Goal: Information Seeking & Learning: Learn about a topic

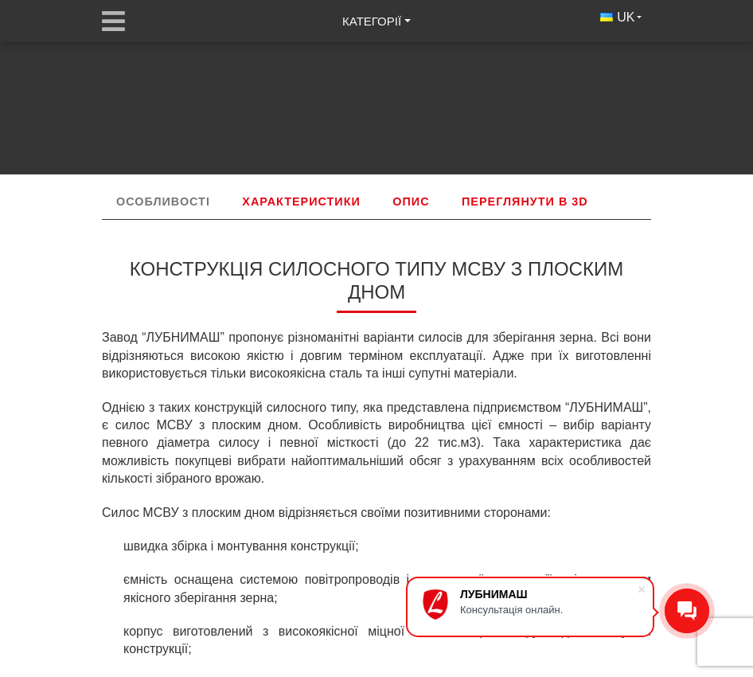
click at [298, 199] on link "Характеристики" at bounding box center [301, 201] width 147 height 35
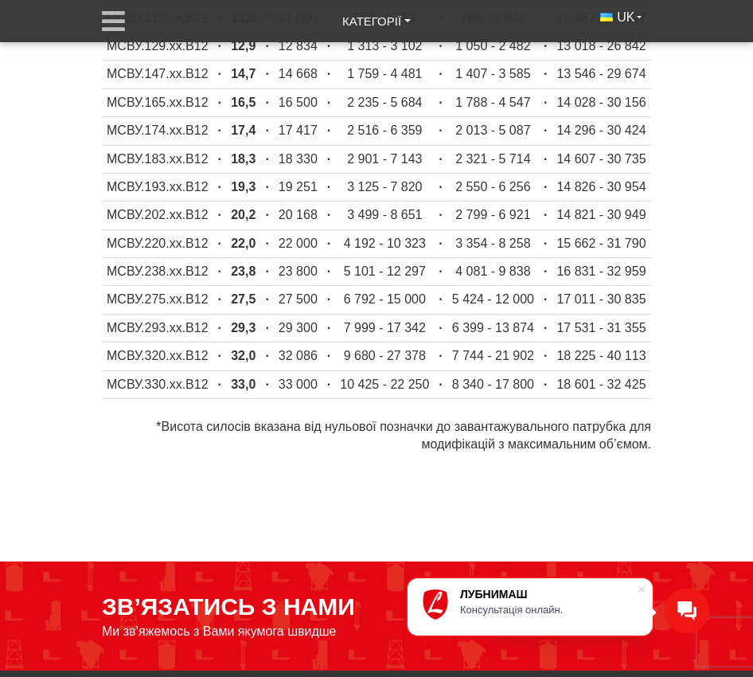
click at [363, 286] on td "6 792 - 15 000" at bounding box center [384, 300] width 99 height 28
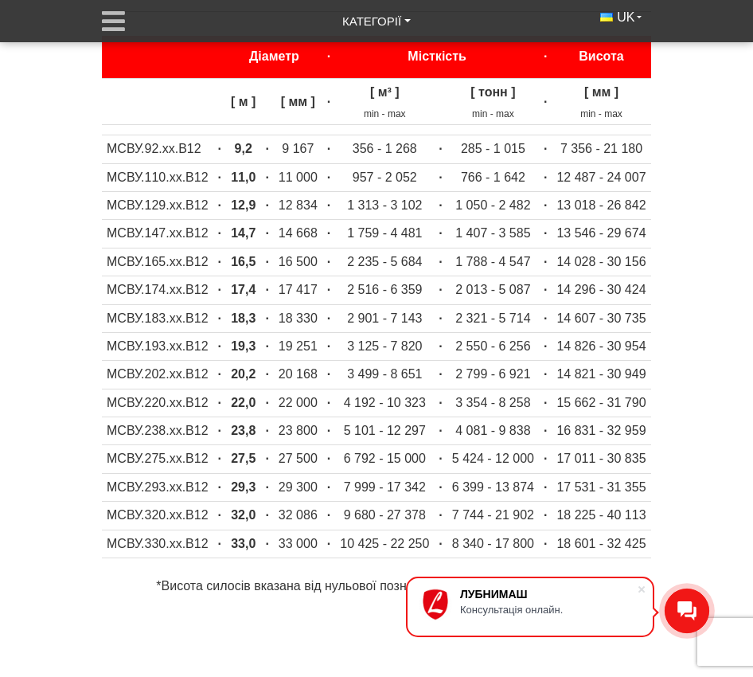
scroll to position [1520, 0]
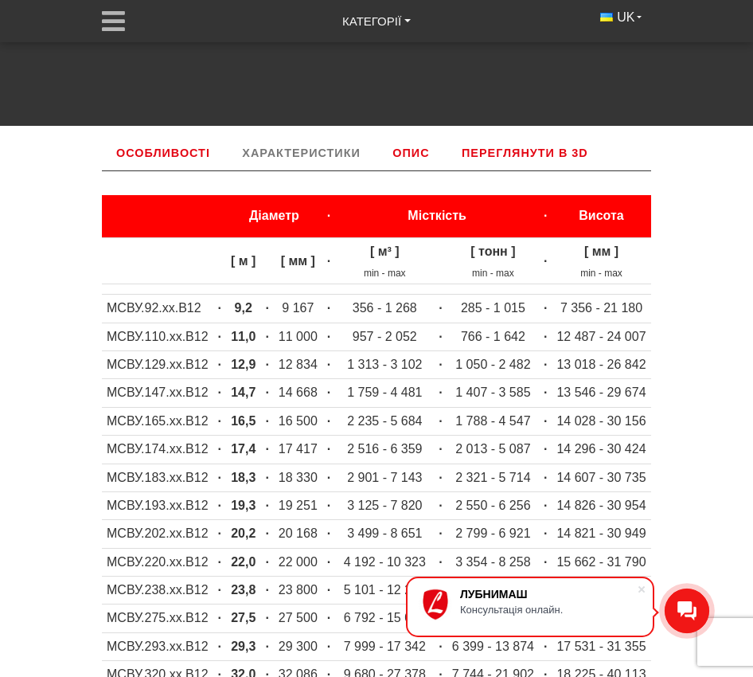
click at [412, 153] on link "Опис" at bounding box center [410, 152] width 65 height 35
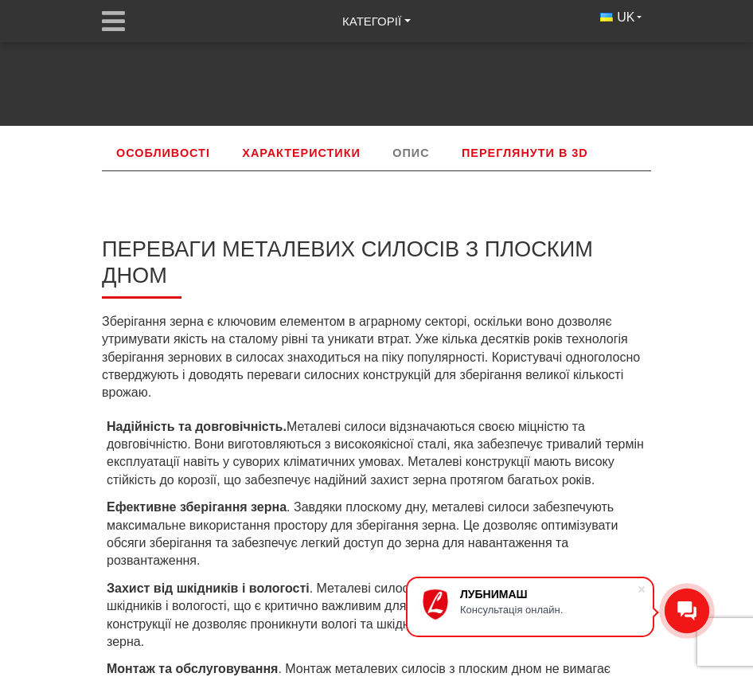
scroll to position [1599, 0]
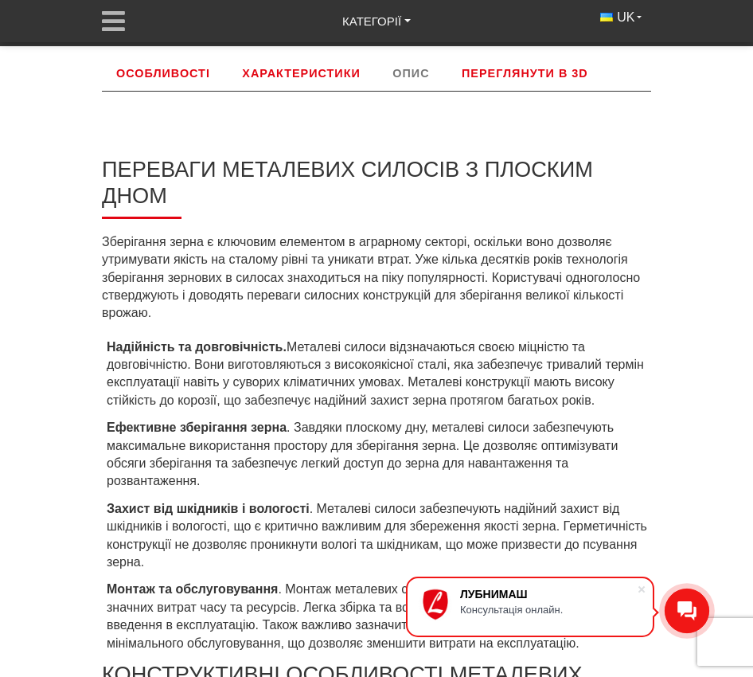
click at [329, 81] on link "Характеристики" at bounding box center [301, 73] width 147 height 35
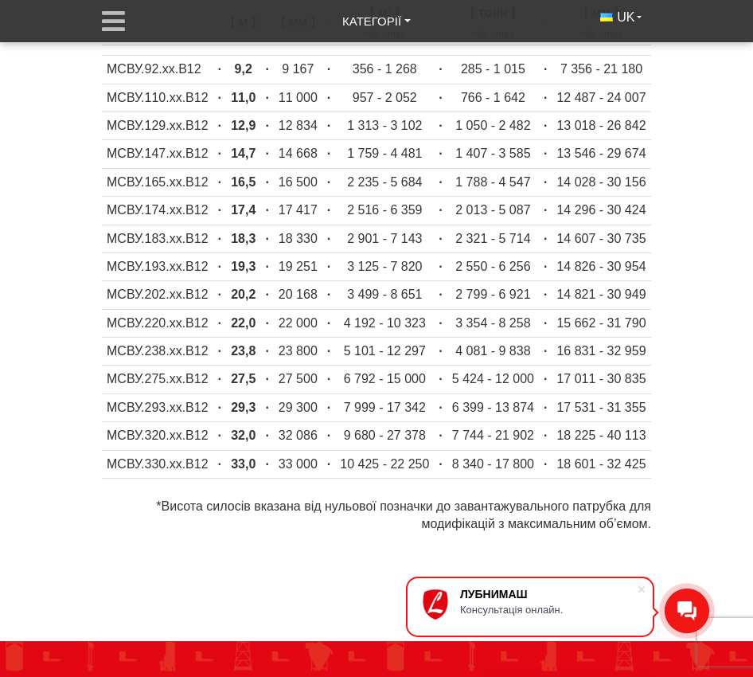
scroll to position [1679, 0]
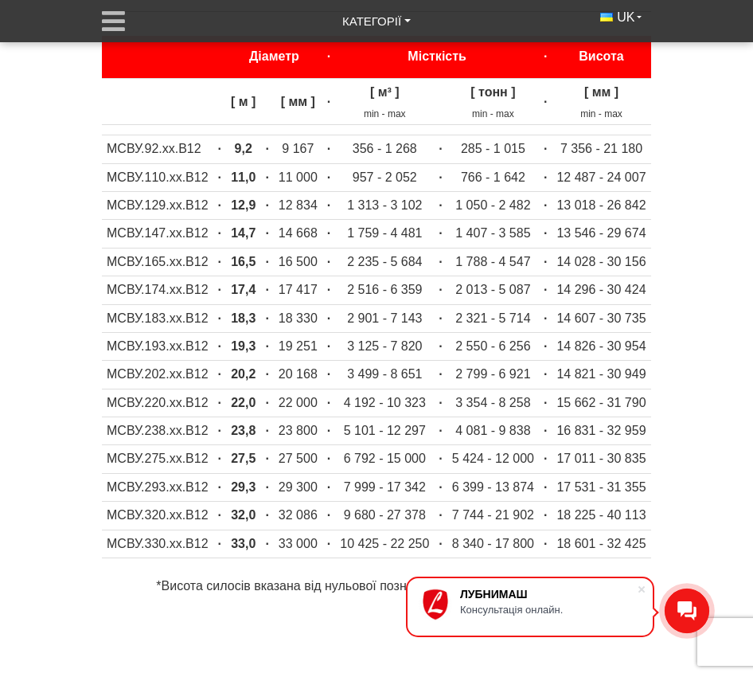
click at [250, 395] on td "22,0" at bounding box center [243, 403] width 34 height 28
click at [585, 331] on td "14 607 - 30 735" at bounding box center [601, 318] width 99 height 28
click at [558, 290] on td "14 296 - 30 424" at bounding box center [601, 290] width 99 height 28
click at [562, 291] on td "14 296 - 30 424" at bounding box center [601, 290] width 99 height 28
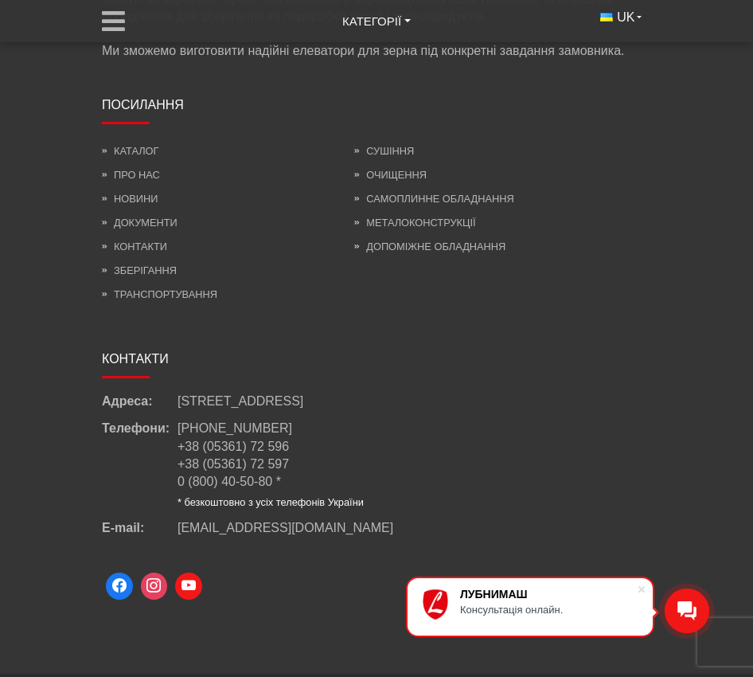
scroll to position [2671, 0]
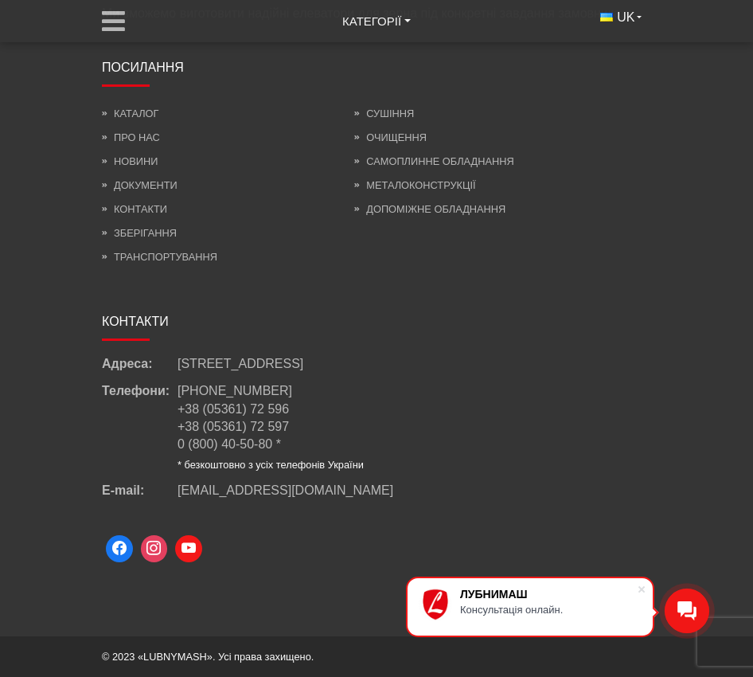
click at [558, 322] on h2 "Контакти" at bounding box center [377, 324] width 550 height 33
click at [512, 402] on div "Телефони: [PHONE_NUMBER] +38 (05361) 72 596 +38 (05361) 72 597 0 (800) 40-50-80…" at bounding box center [377, 426] width 550 height 89
